Goal: Transaction & Acquisition: Purchase product/service

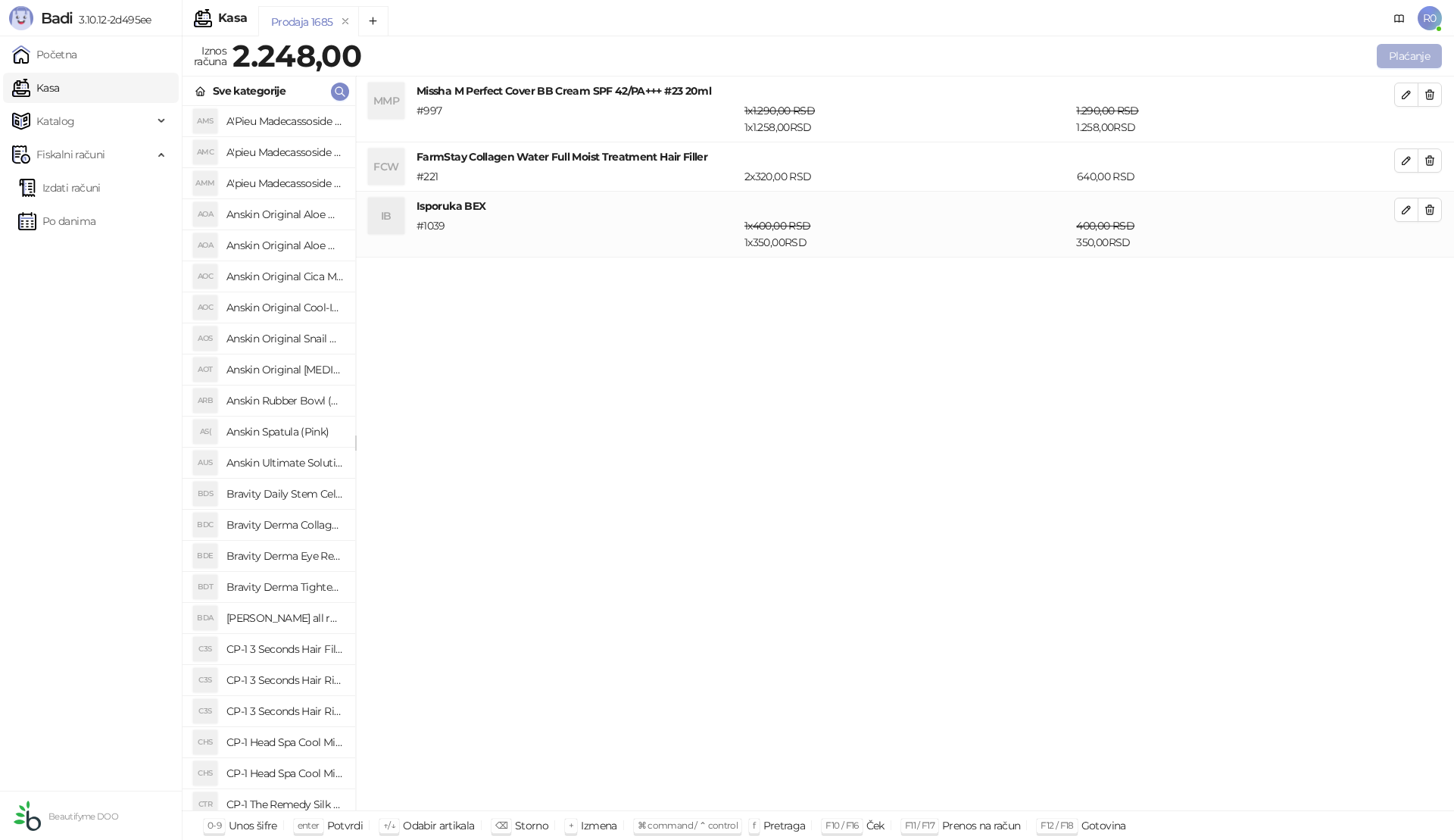
click at [1405, 54] on button "Plaćanje" at bounding box center [1409, 56] width 65 height 24
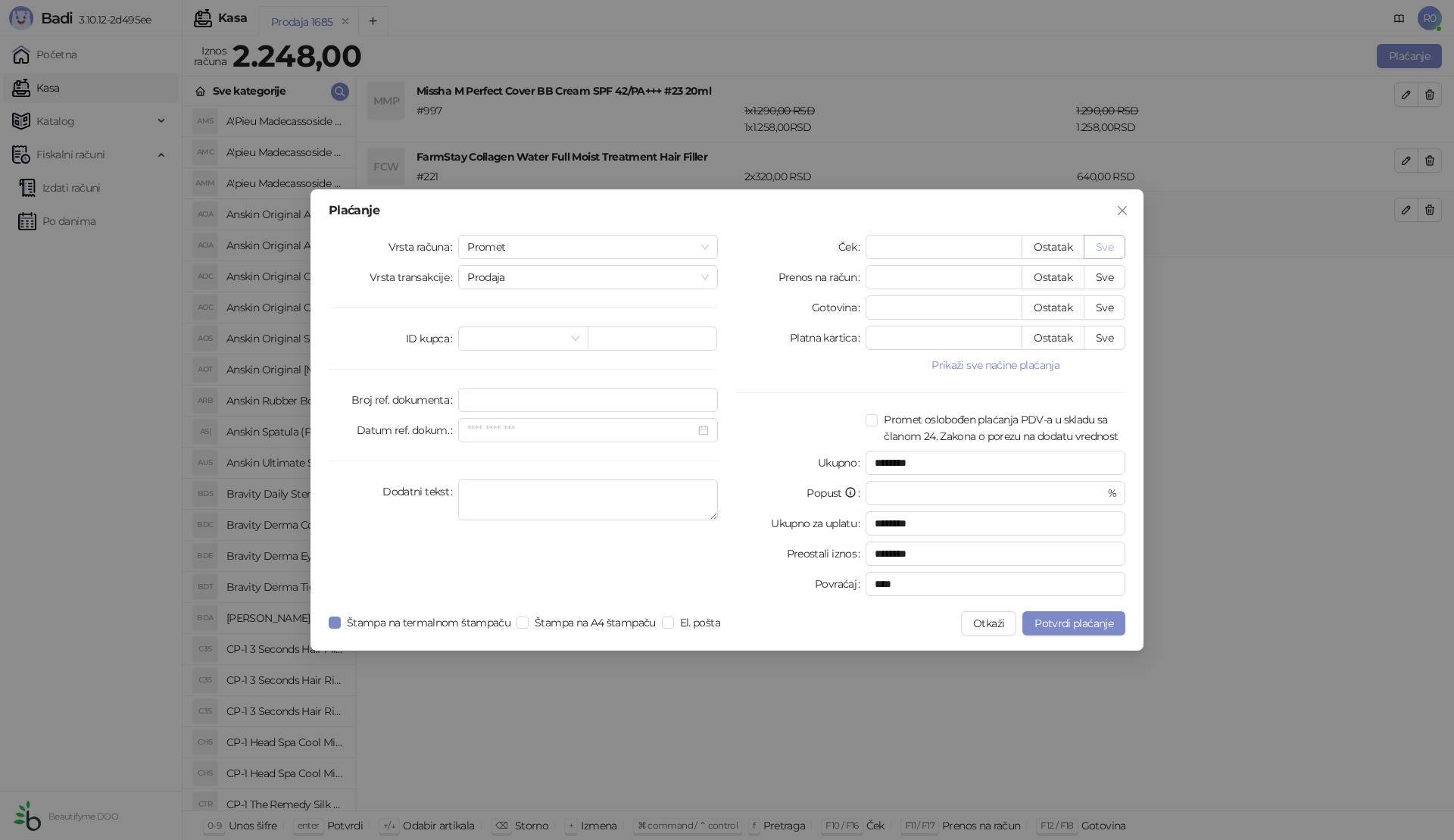
click at [1111, 245] on button "Sve" at bounding box center [1104, 246] width 42 height 24
type input "****"
click at [1075, 624] on span "Potvrdi plaćanje" at bounding box center [1074, 623] width 79 height 13
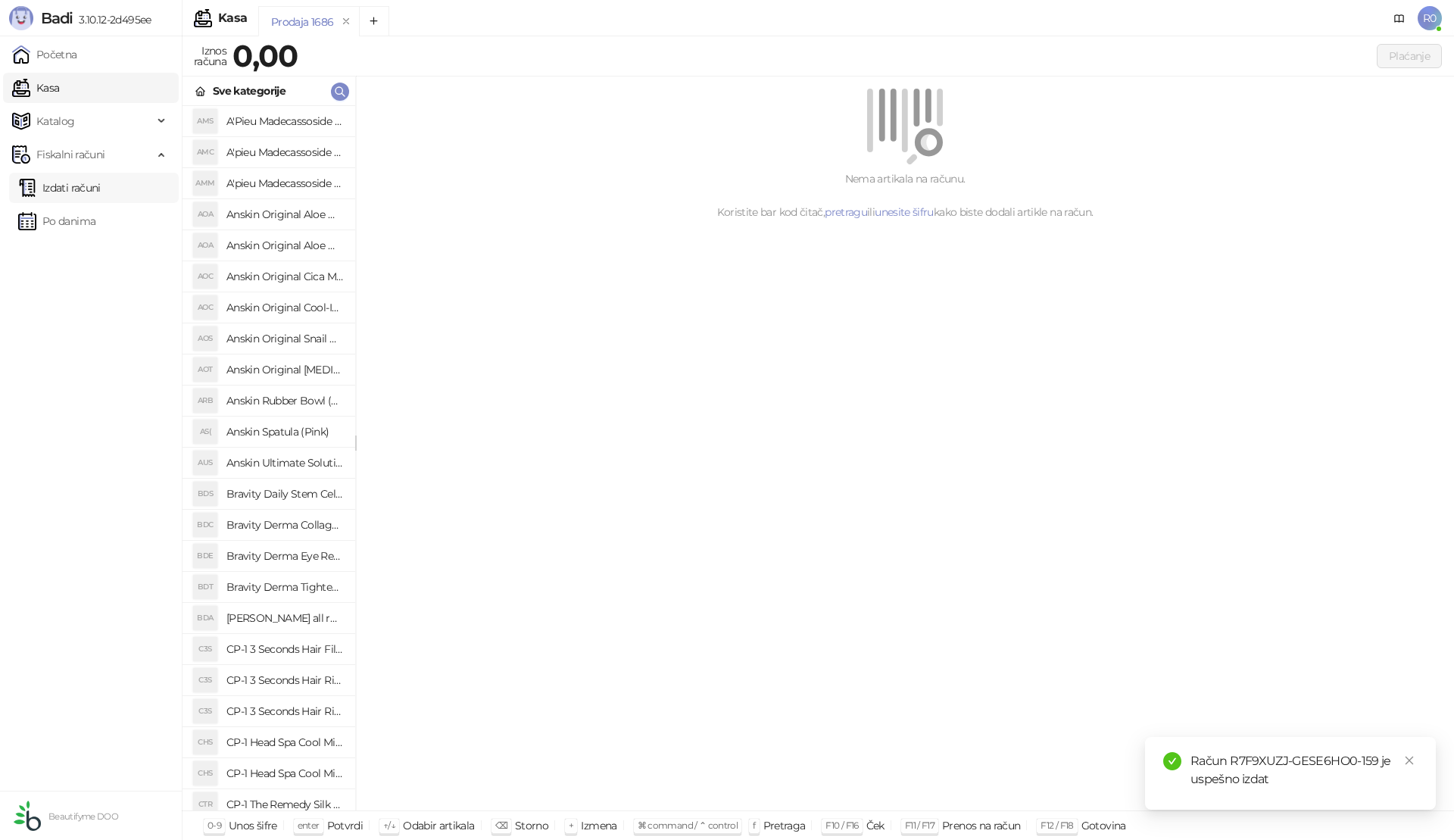
click at [61, 183] on link "Izdati računi" at bounding box center [59, 187] width 83 height 30
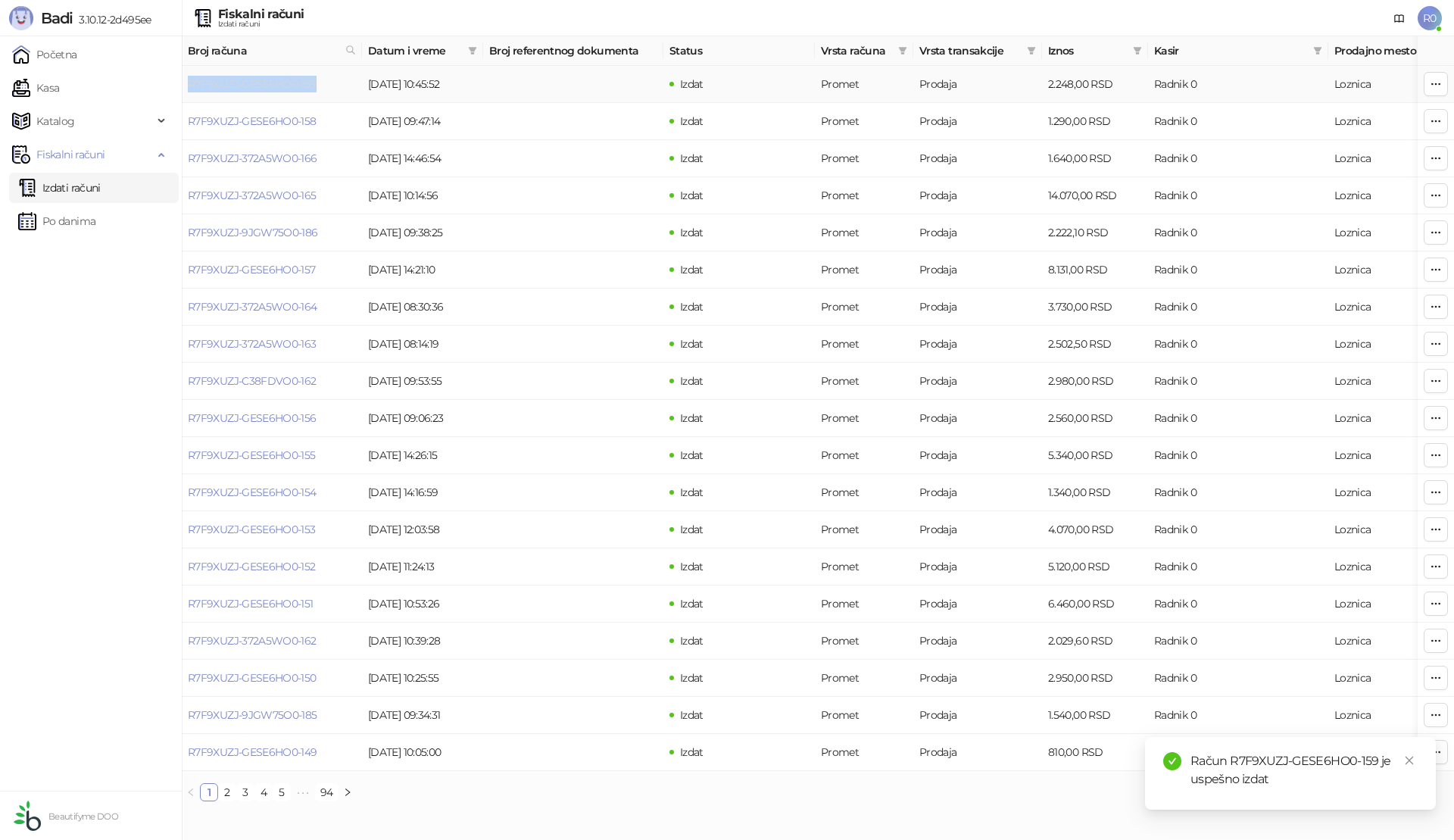
drag, startPoint x: 327, startPoint y: 87, endPoint x: 190, endPoint y: 87, distance: 137.0
click at [190, 87] on td "R7F9XUZJ-GESE6HO0-159" at bounding box center [272, 84] width 180 height 37
copy link "R7F9XUZJ-GESE6HO0-159"
click at [59, 73] on link "Kasa" at bounding box center [35, 87] width 47 height 30
